Goal: Task Accomplishment & Management: Complete application form

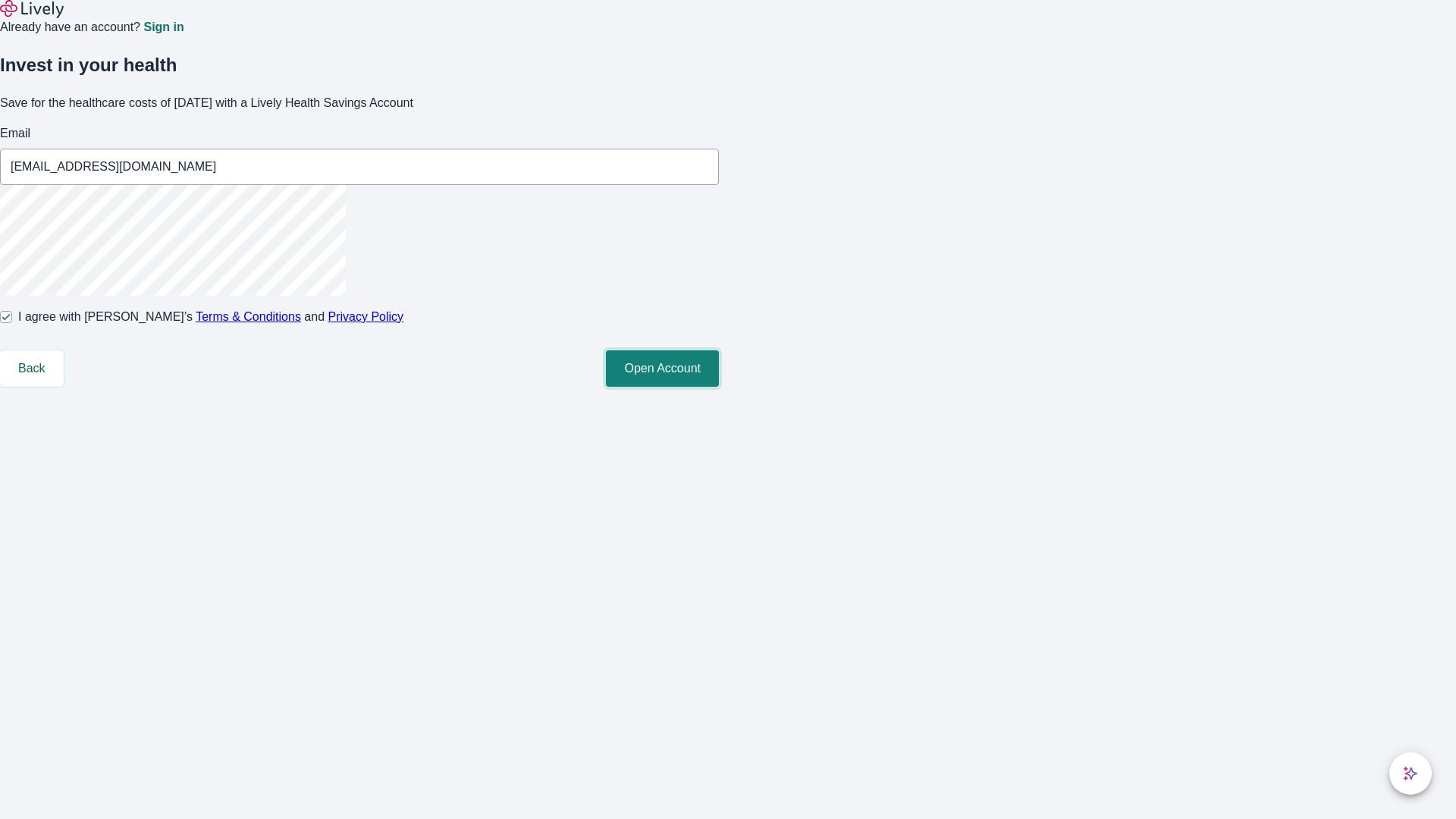
click at [719, 387] on button "Open Account" at bounding box center [662, 368] width 113 height 37
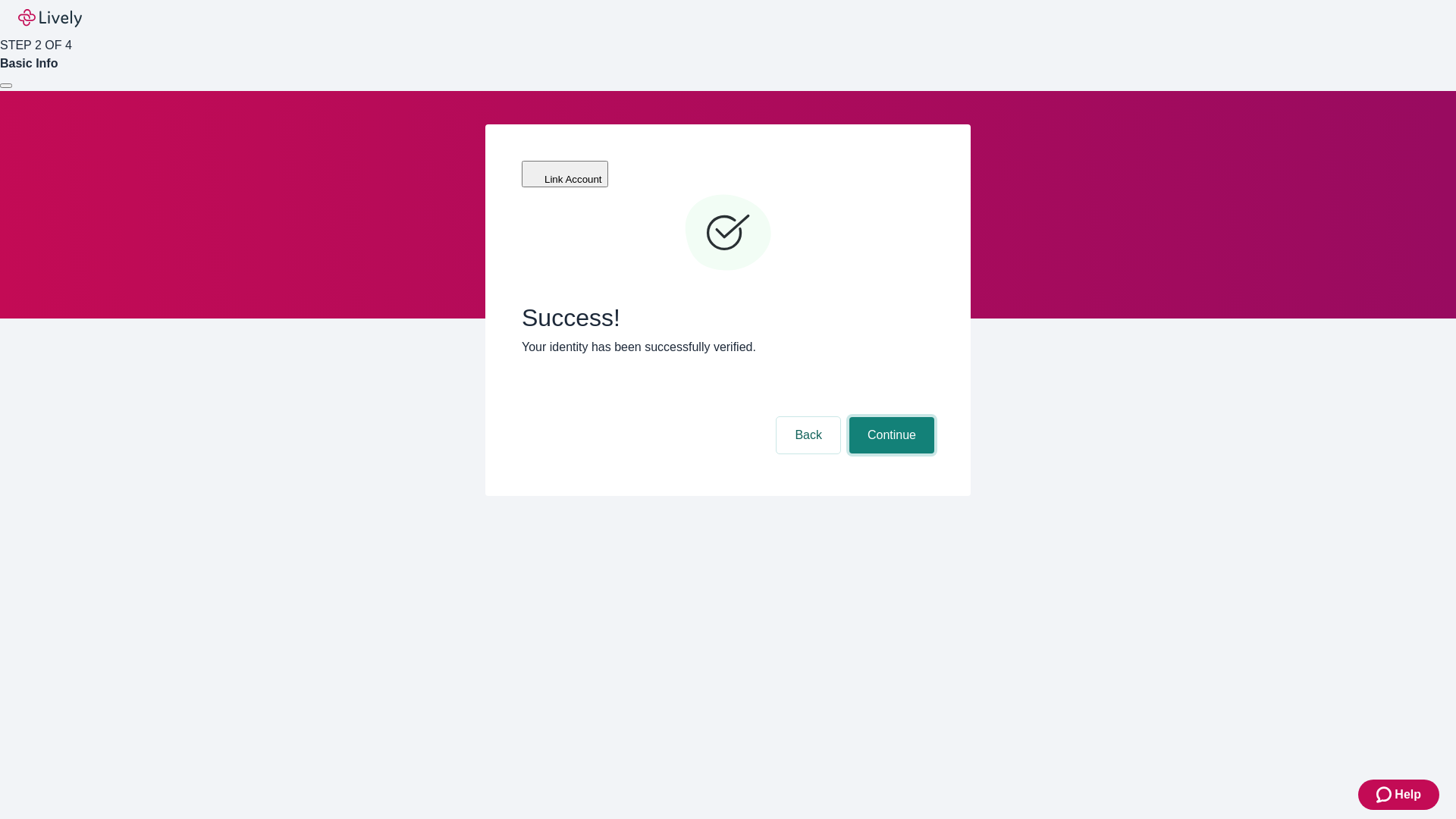
click at [889, 417] on button "Continue" at bounding box center [891, 435] width 85 height 37
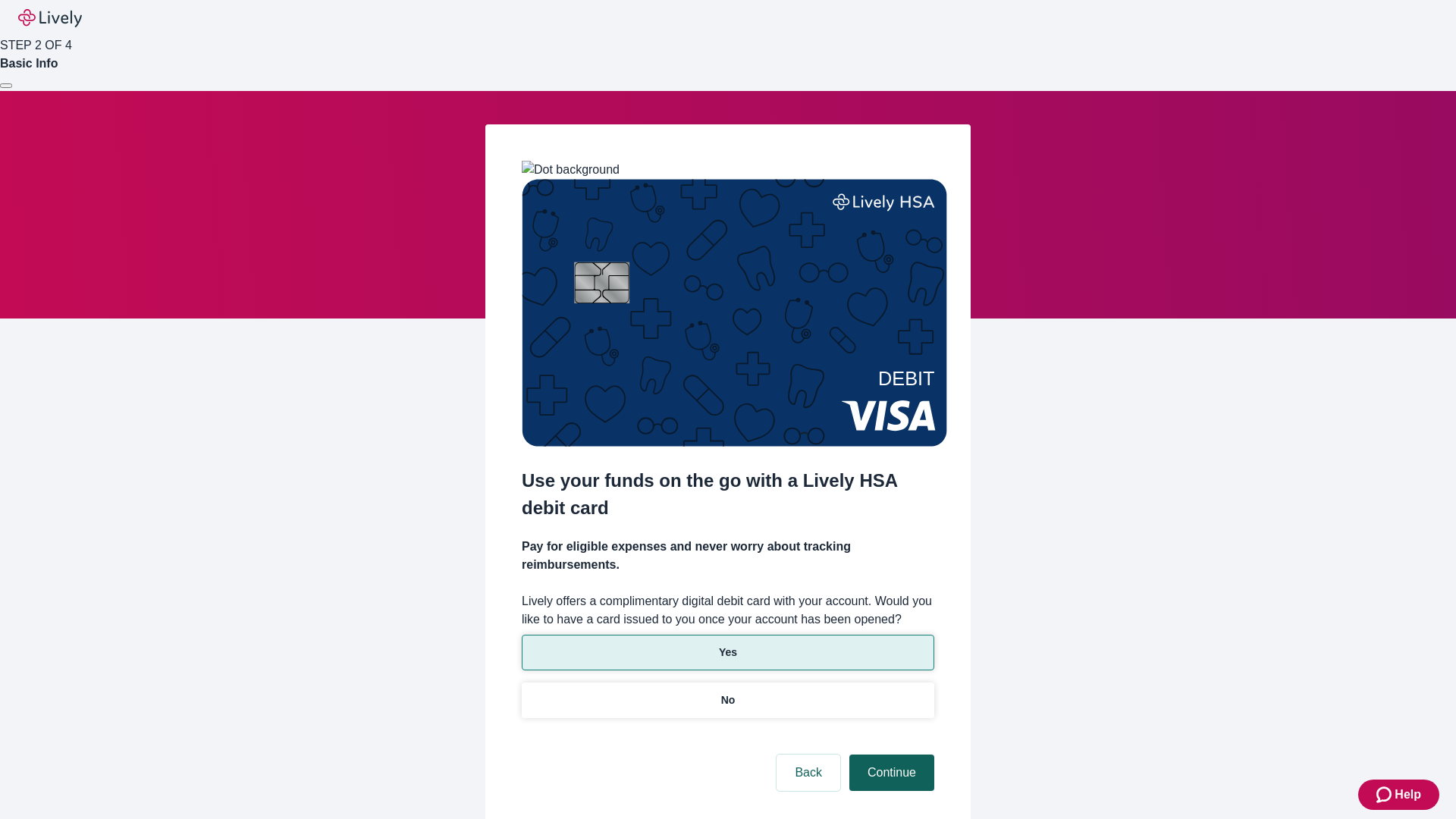
click at [727, 645] on p "Yes" at bounding box center [728, 653] width 18 height 16
click at [889, 755] on button "Continue" at bounding box center [891, 773] width 85 height 37
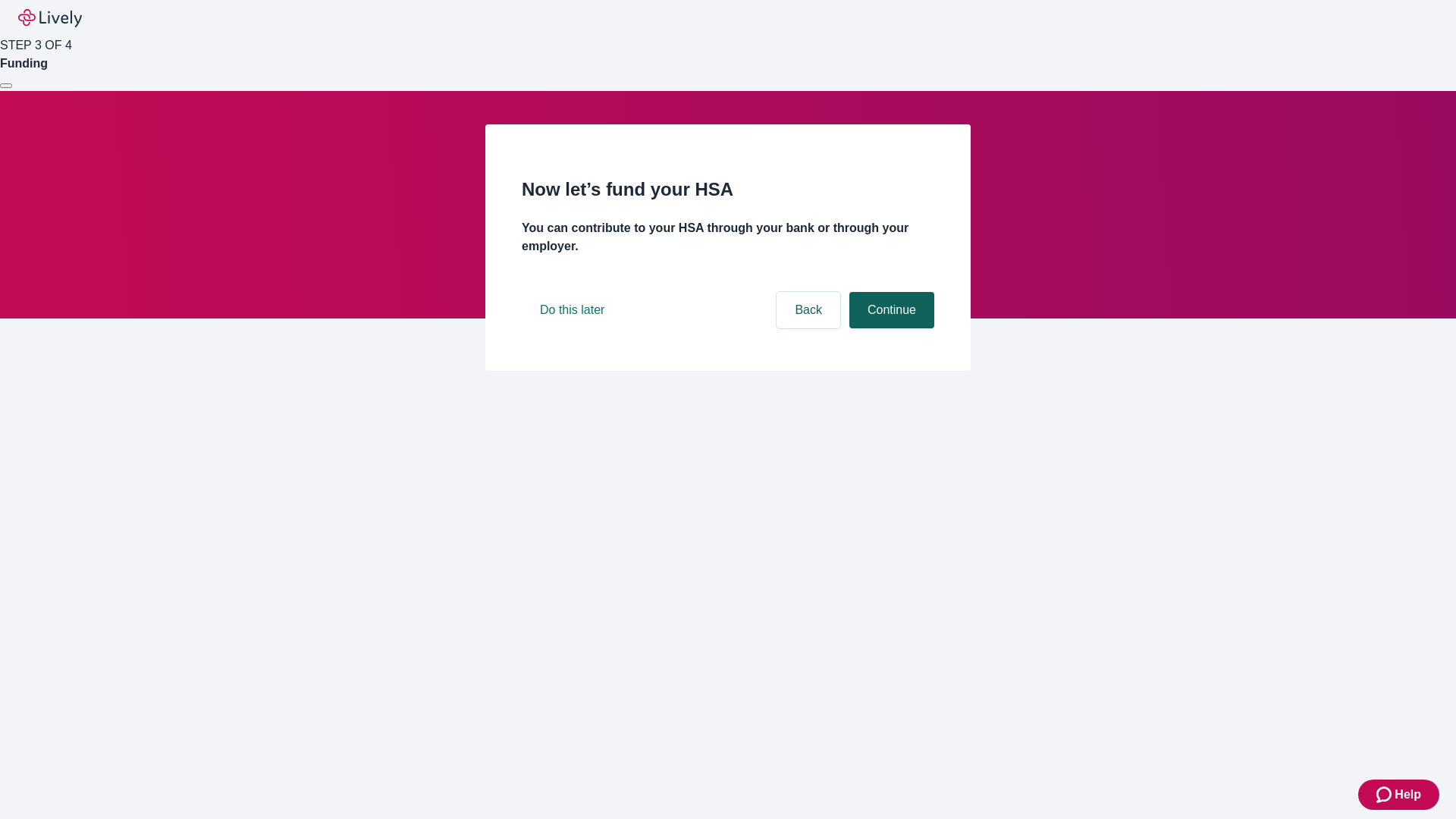
click at [889, 329] on button "Continue" at bounding box center [891, 310] width 85 height 37
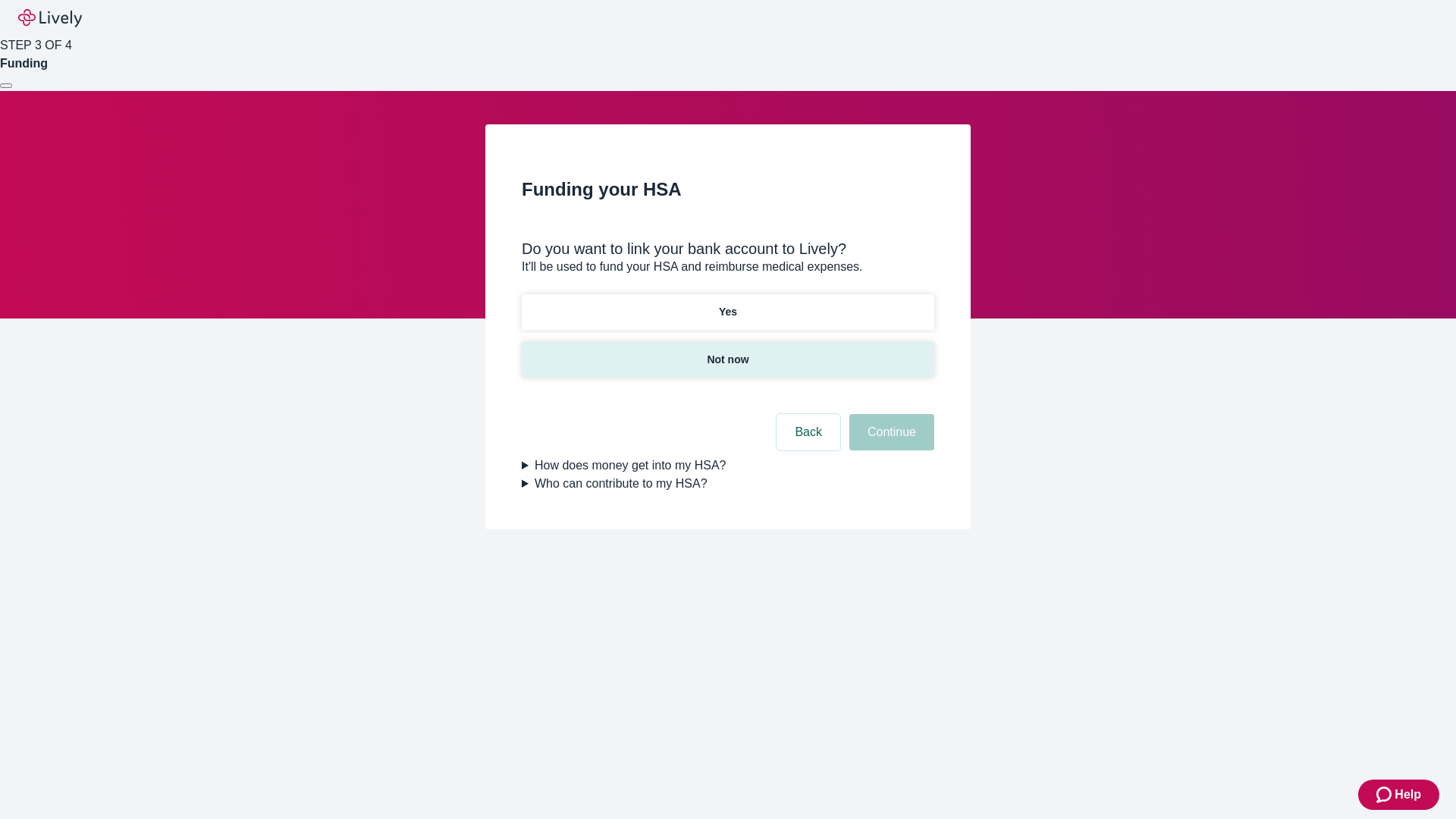
click at [727, 352] on p "Not now" at bounding box center [727, 360] width 42 height 16
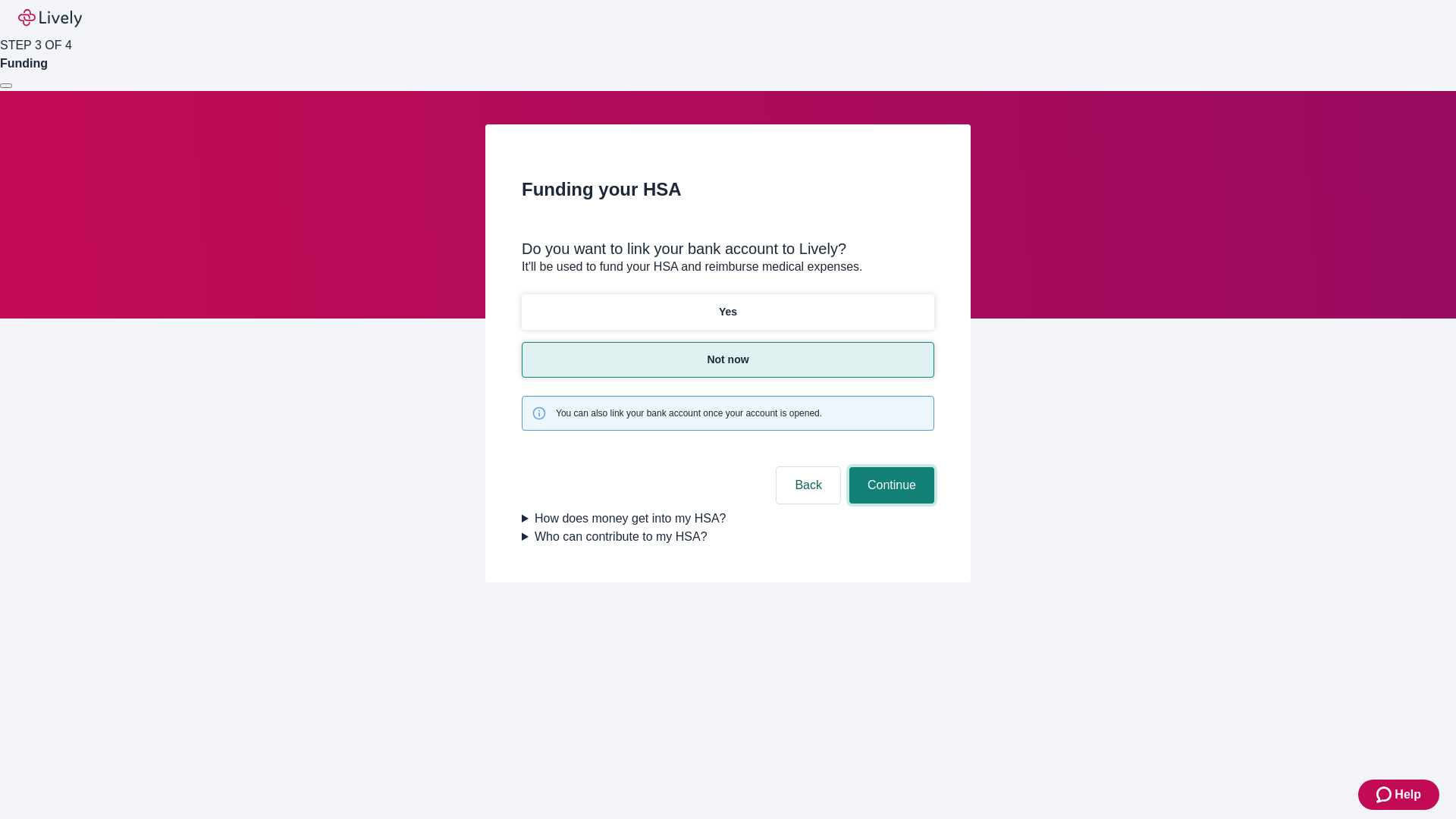
click at [889, 467] on button "Continue" at bounding box center [891, 485] width 85 height 37
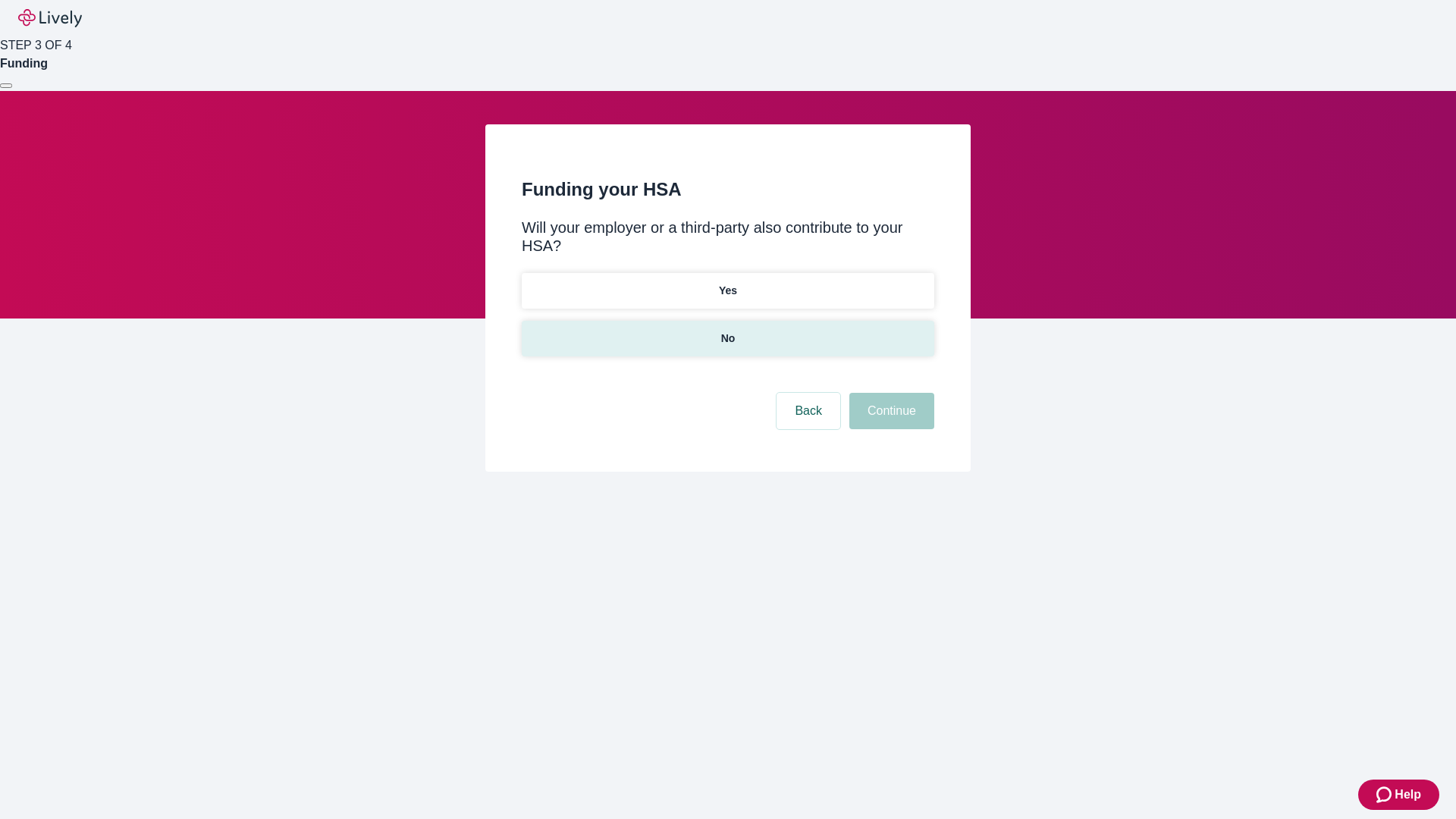
click at [727, 330] on p "No" at bounding box center [728, 338] width 14 height 16
click at [889, 393] on button "Continue" at bounding box center [891, 411] width 85 height 37
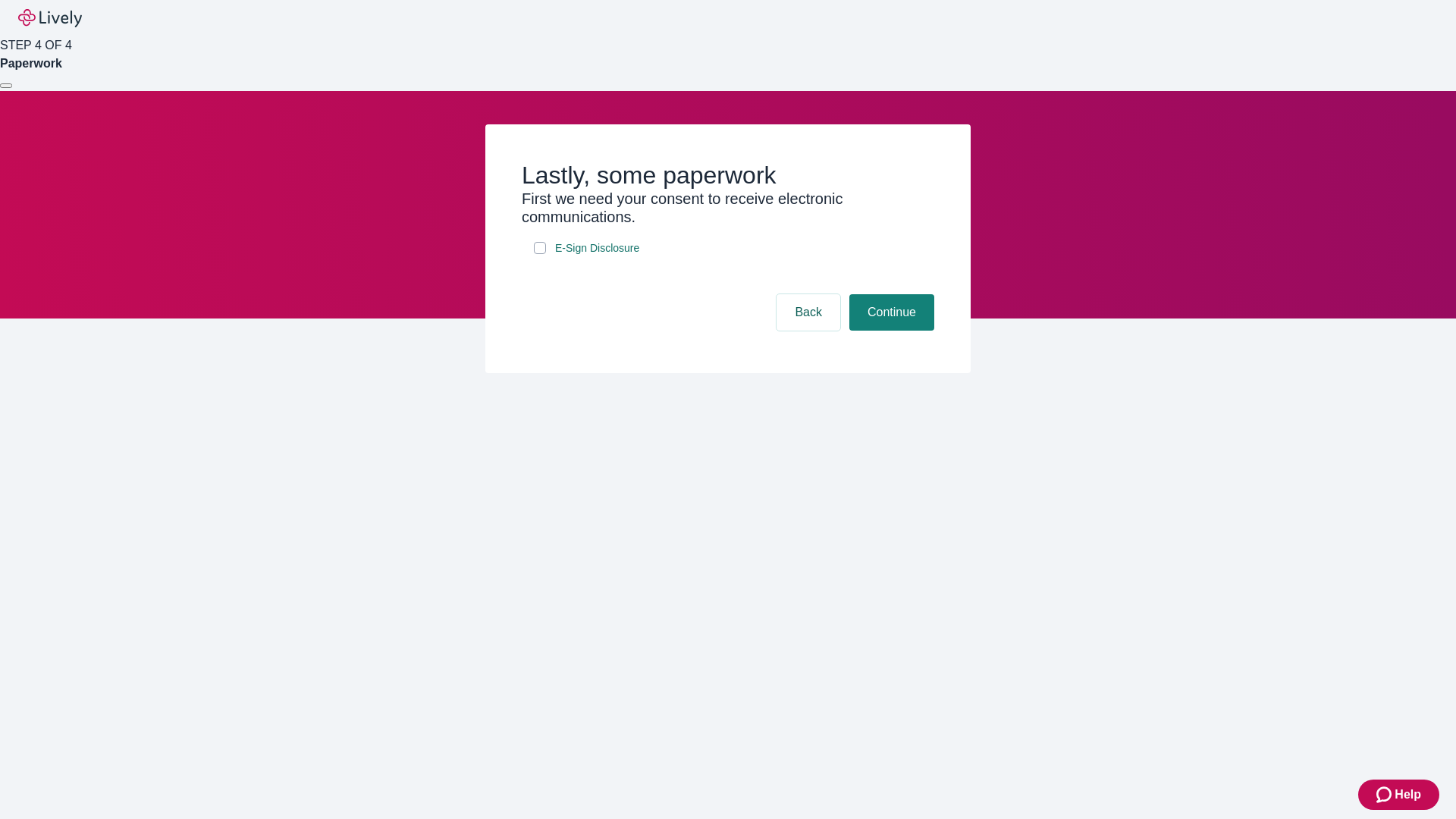
click at [540, 254] on input "E-Sign Disclosure" at bounding box center [540, 248] width 12 height 13
checkbox input "true"
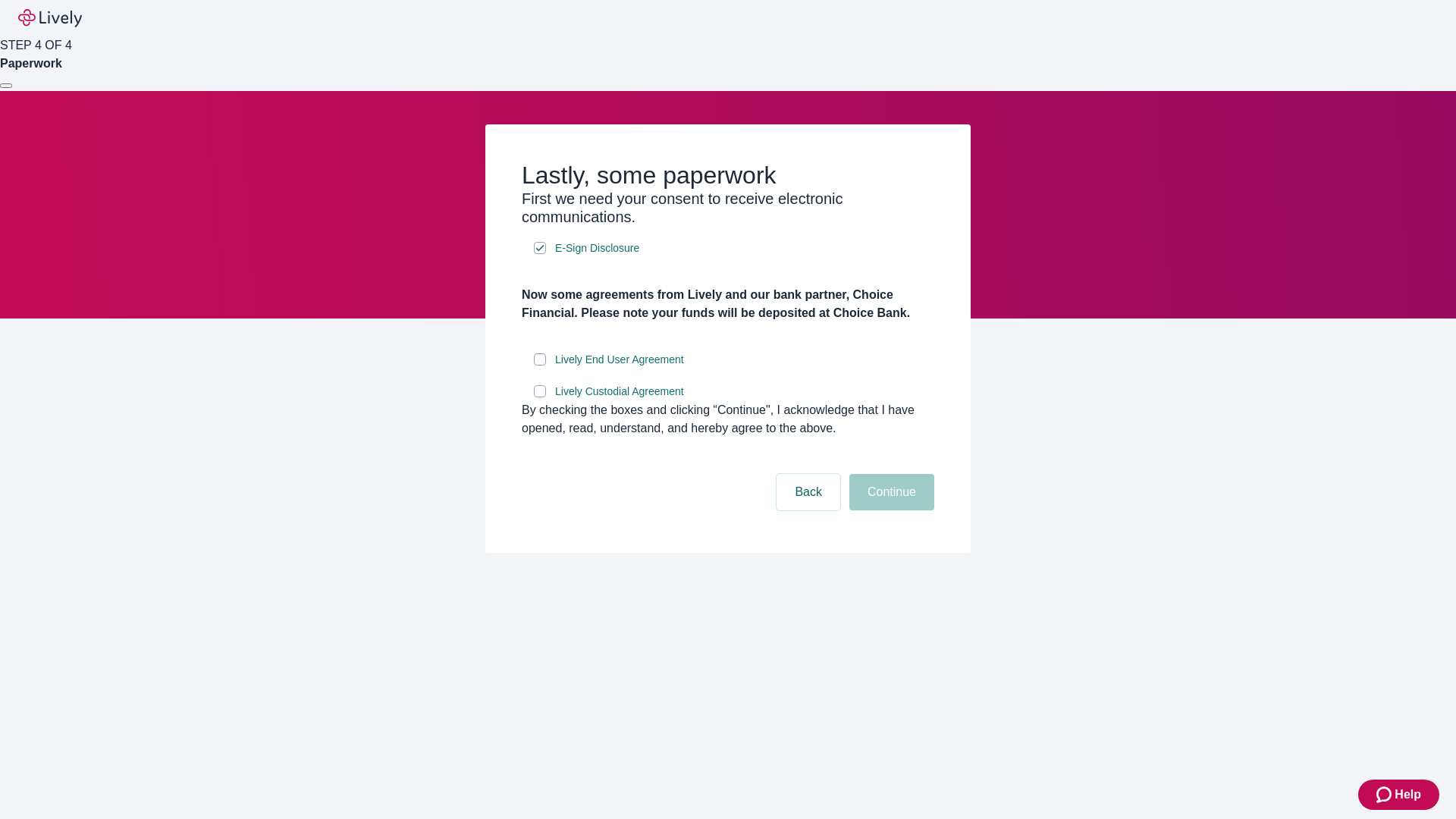
click at [540, 365] on input "Lively End User Agreement" at bounding box center [540, 360] width 12 height 13
checkbox input "true"
click at [540, 397] on input "Lively Custodial Agreement" at bounding box center [540, 391] width 12 height 13
checkbox input "true"
click at [889, 511] on button "Continue" at bounding box center [891, 492] width 85 height 37
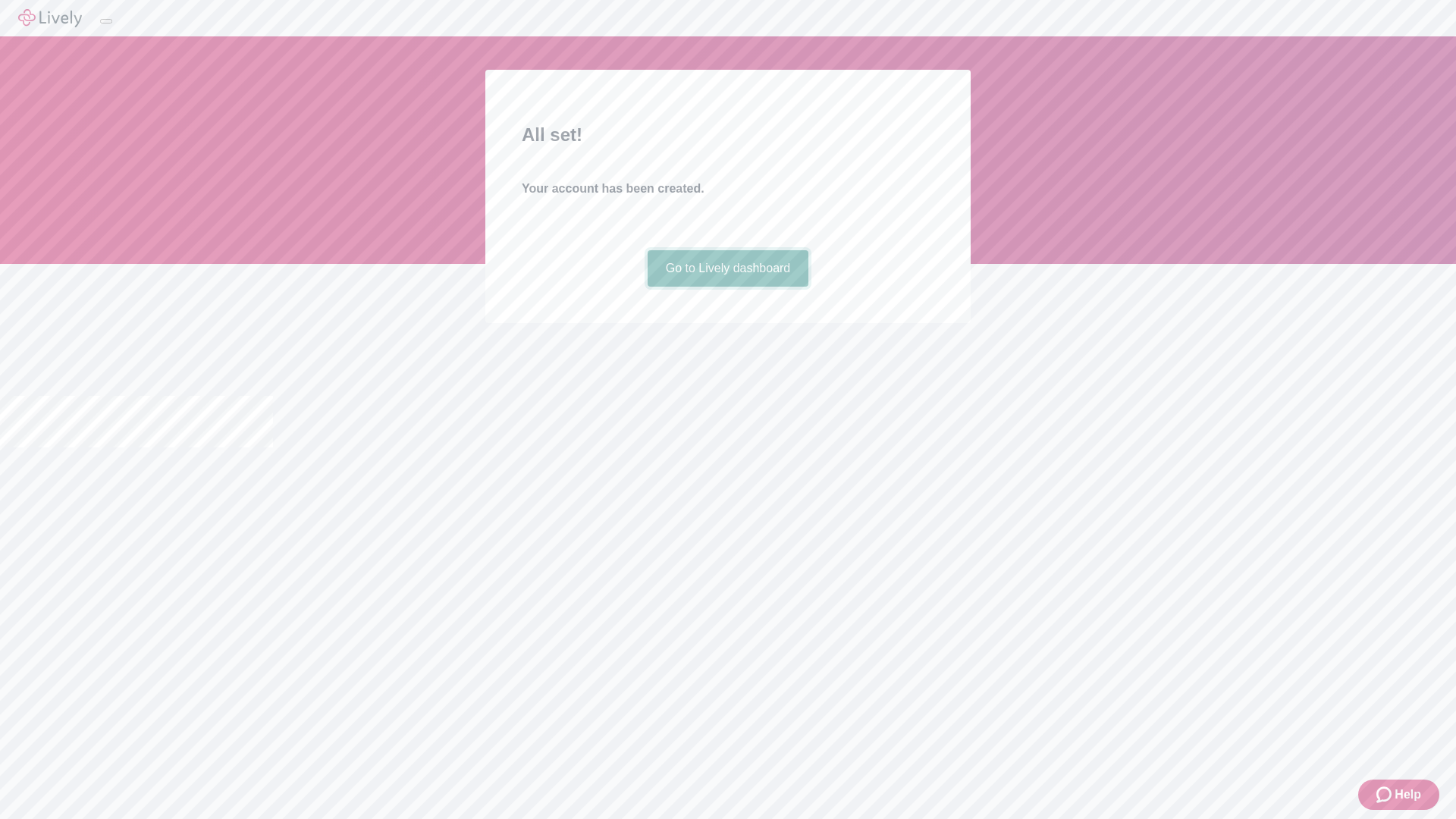
click at [727, 287] on link "Go to Lively dashboard" at bounding box center [728, 268] width 162 height 37
